Goal: Find specific page/section: Find specific page/section

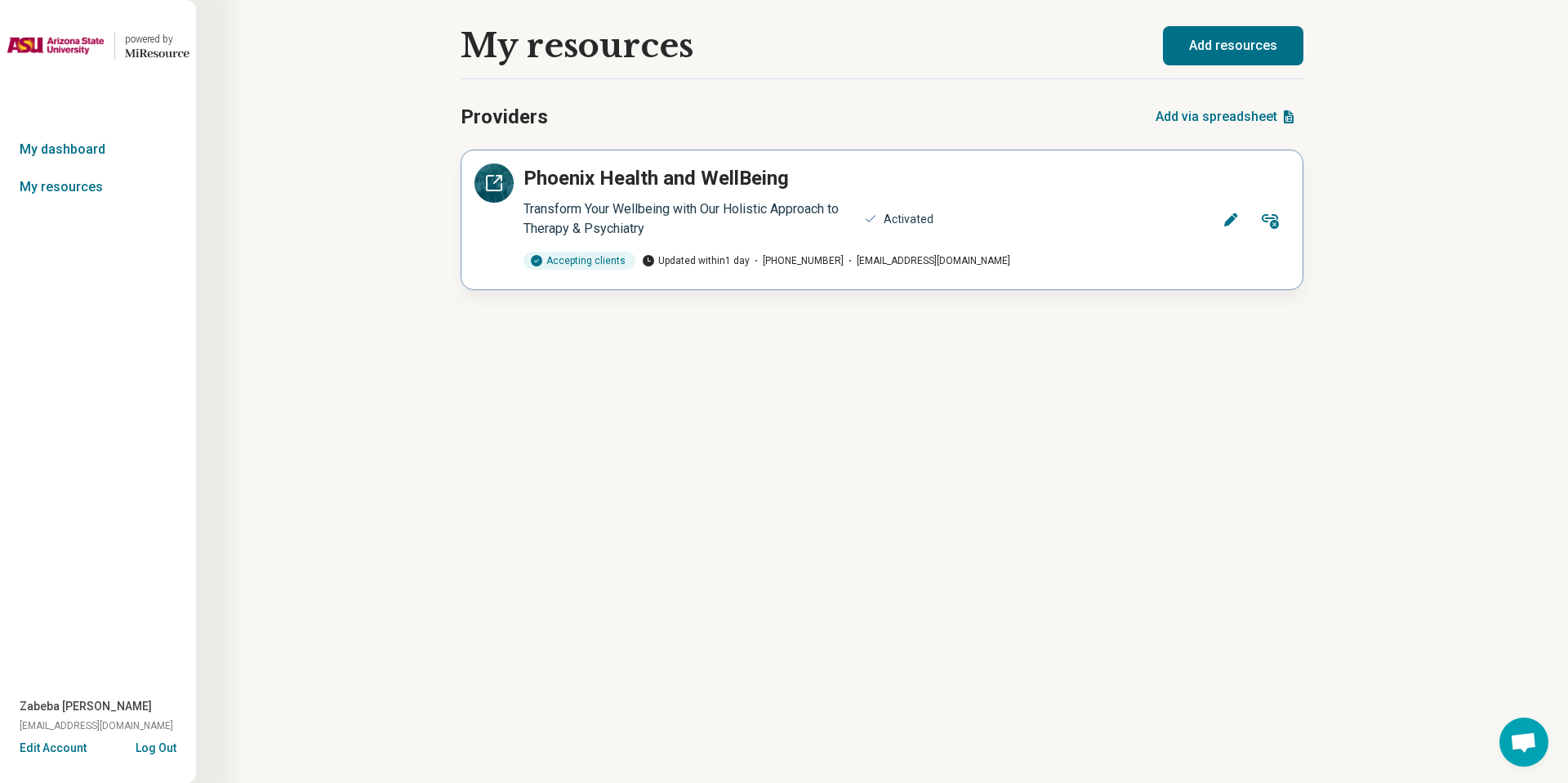
click at [498, 171] on div at bounding box center [494, 183] width 39 height 39
click at [173, 748] on button "Log Out" at bounding box center [156, 746] width 41 height 13
